Goal: Transaction & Acquisition: Purchase product/service

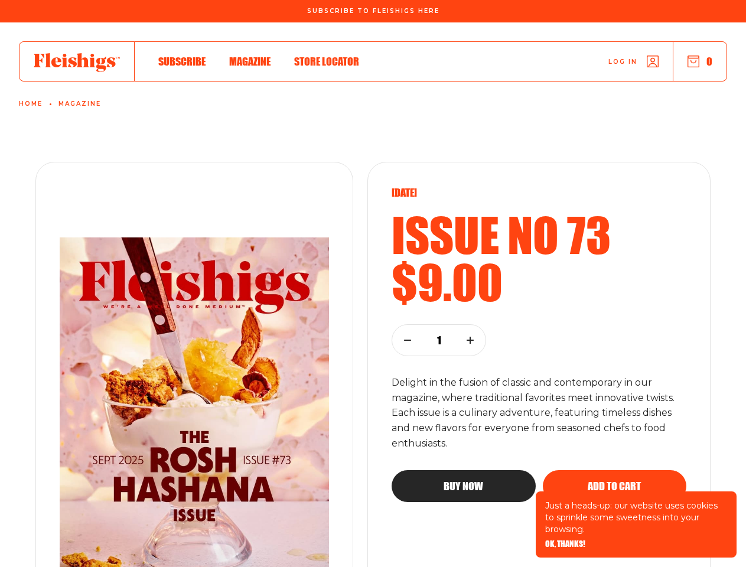
click at [373, 284] on div "[DATE] Issue no 73 $9.00 1 Delight in the fusion of classic and contemporary in…" at bounding box center [538, 413] width 343 height 502
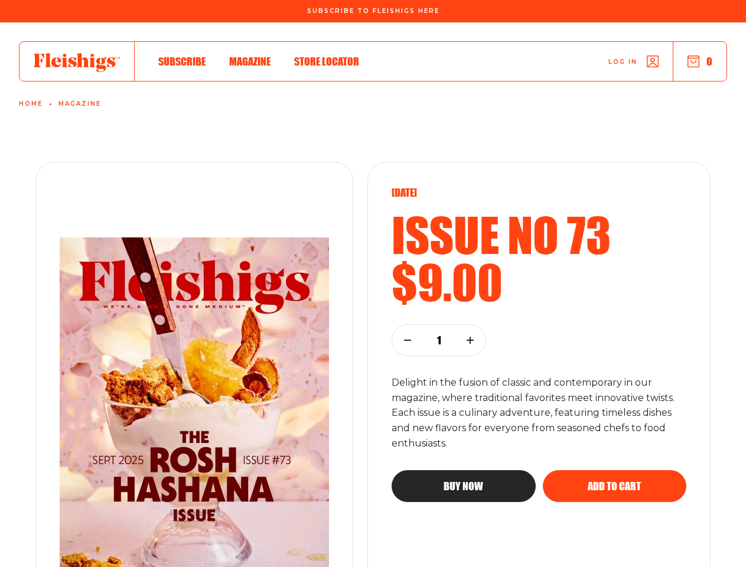
click at [565, 544] on div "[DATE] Issue no 73 $9.00 1 Delight in the fusion of classic and contemporary in…" at bounding box center [539, 412] width 295 height 453
click at [700, 61] on button "0" at bounding box center [700, 61] width 25 height 13
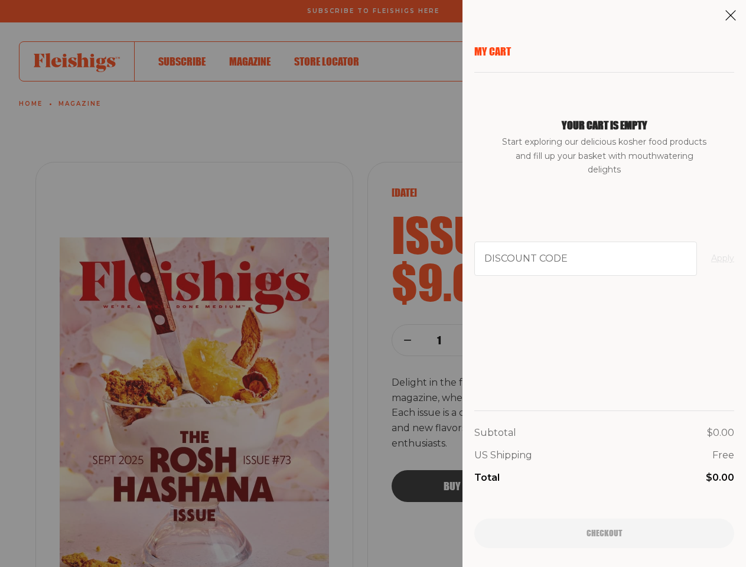
click at [463, 486] on div "My Cart Your cart is empty Start exploring our delicious kosher food products a…" at bounding box center [373, 283] width 746 height 567
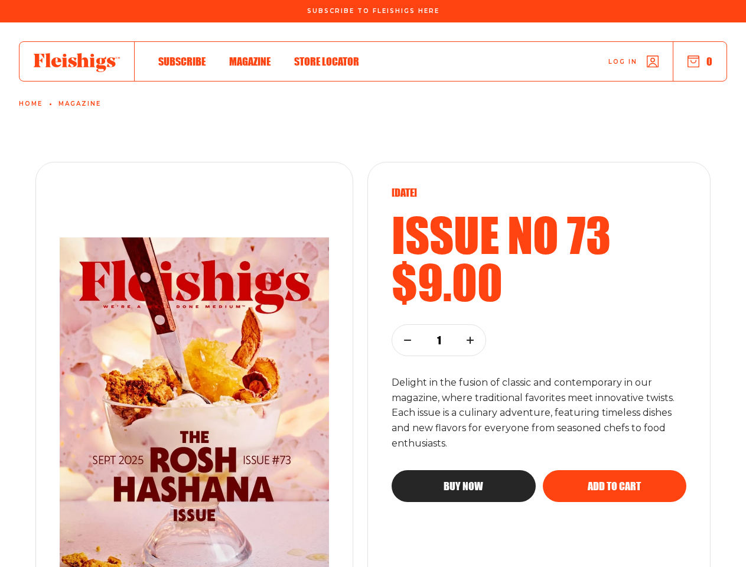
click at [614, 481] on span "Add to cart" at bounding box center [614, 475] width 53 height 11
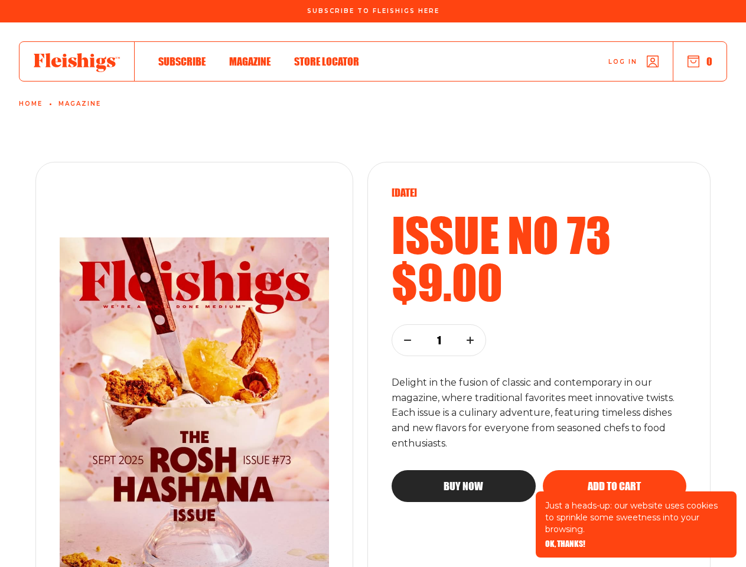
click at [373, 284] on div "[DATE] Issue no 73 $9.00 1 Delight in the fusion of classic and contemporary in…" at bounding box center [538, 413] width 343 height 502
click at [565, 540] on span "OK, THANKS!" at bounding box center [565, 536] width 40 height 8
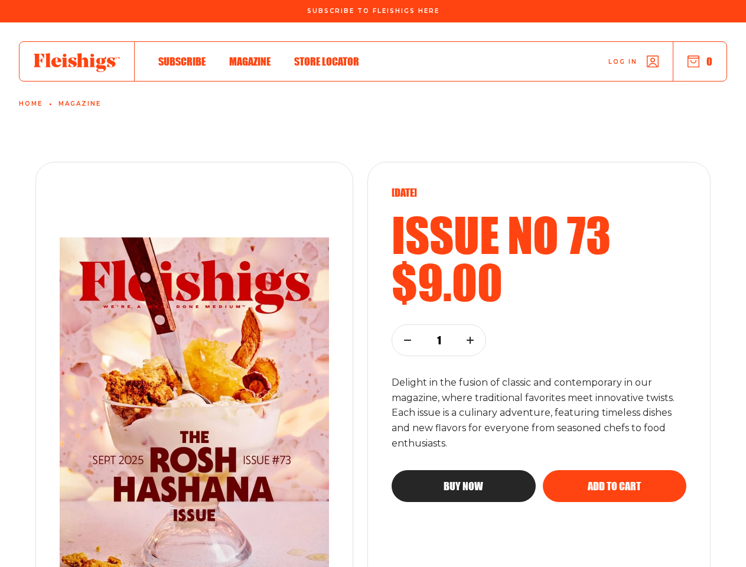
click at [700, 61] on button "0" at bounding box center [700, 61] width 25 height 13
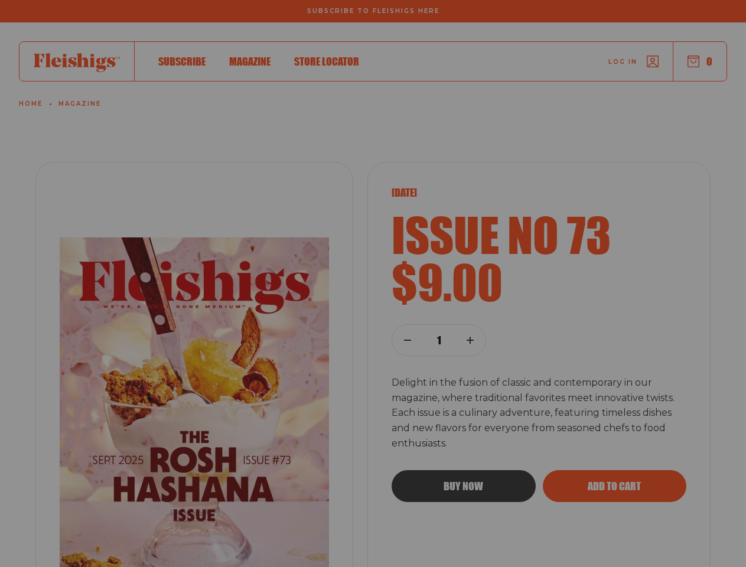
click at [614, 486] on div "My Cart Your cart is empty Start exploring our delicious kosher food products a…" at bounding box center [373, 283] width 746 height 567
